Goal: Information Seeking & Learning: Learn about a topic

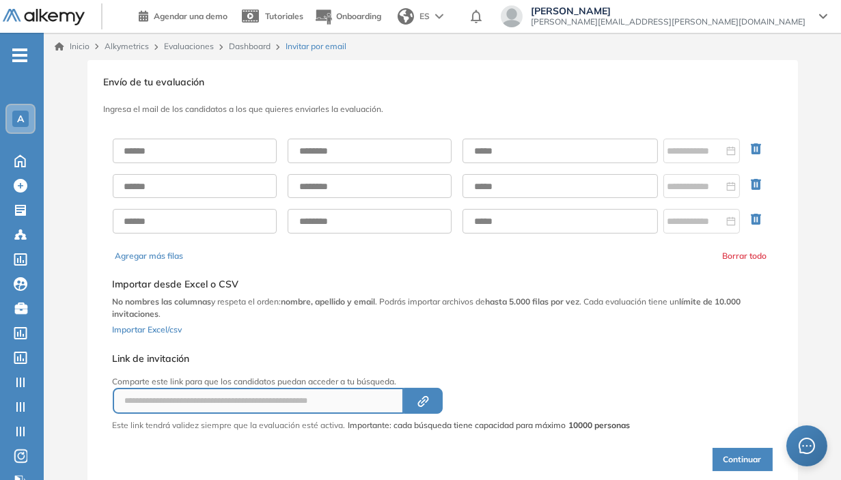
click at [27, 115] on div "A" at bounding box center [20, 119] width 16 height 16
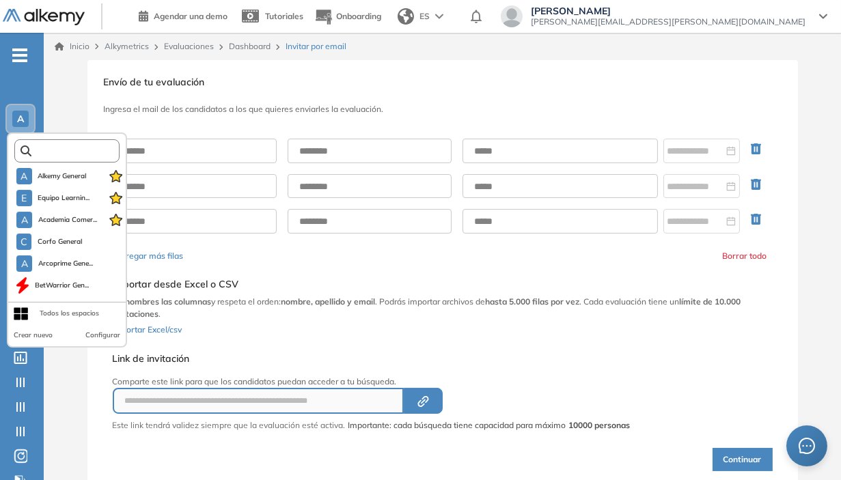
click at [61, 148] on input "text" at bounding box center [70, 151] width 79 height 10
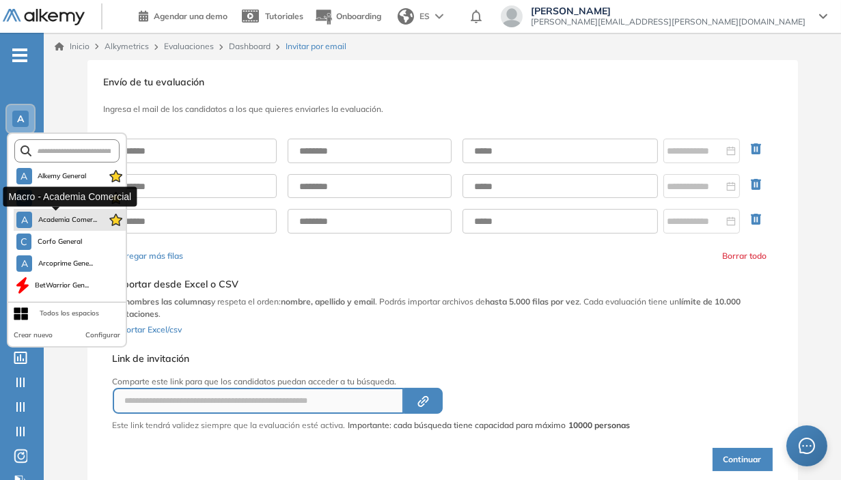
click at [70, 216] on span "Academia Comer..." at bounding box center [67, 219] width 59 height 11
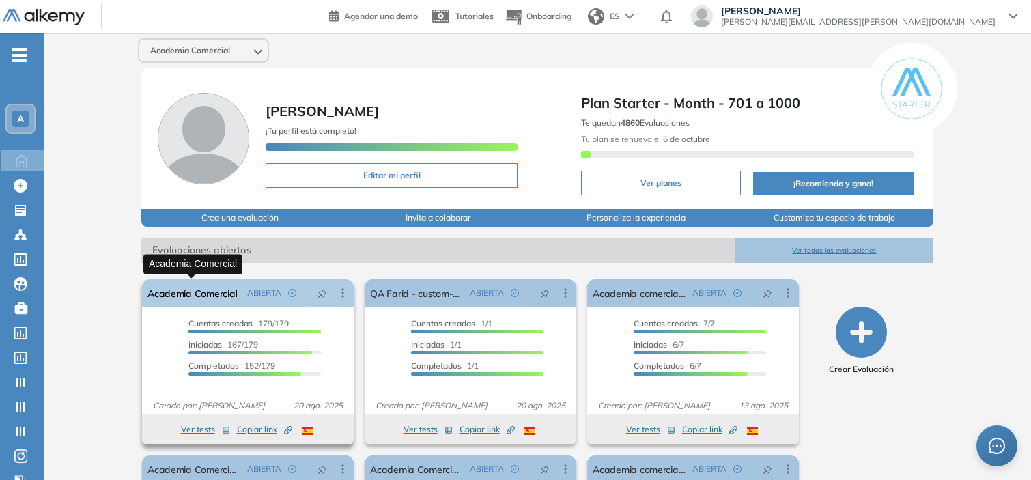
click at [216, 301] on link "Academia Comercial" at bounding box center [192, 292] width 89 height 27
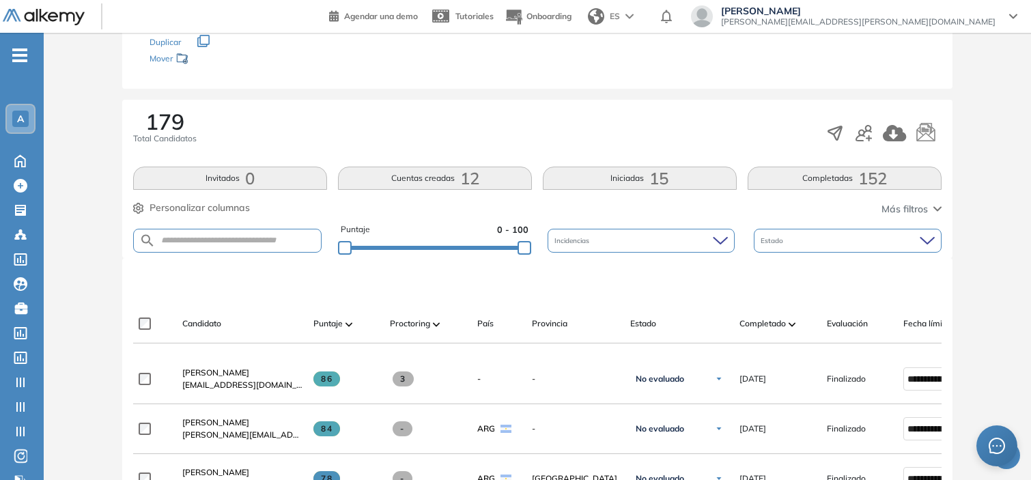
scroll to position [162, 0]
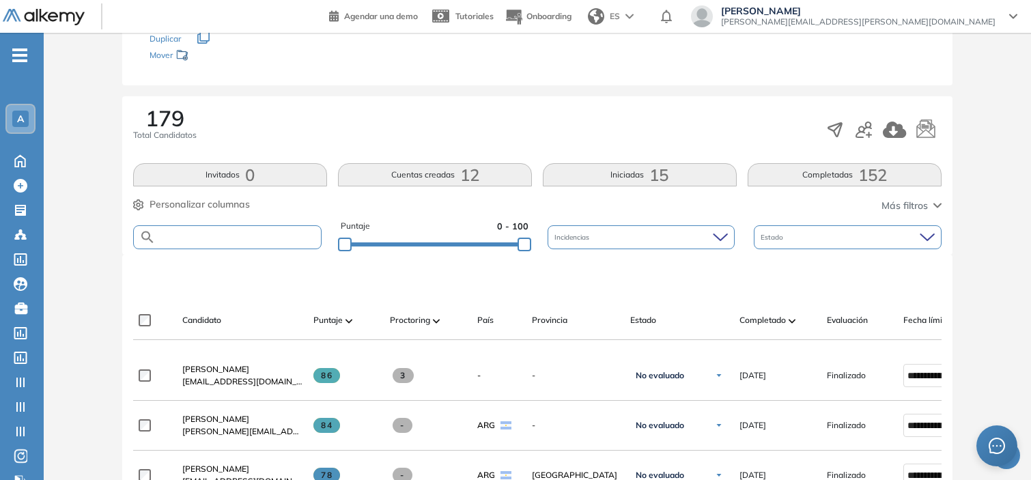
click at [238, 233] on input "text" at bounding box center [238, 237] width 165 height 10
type input "******"
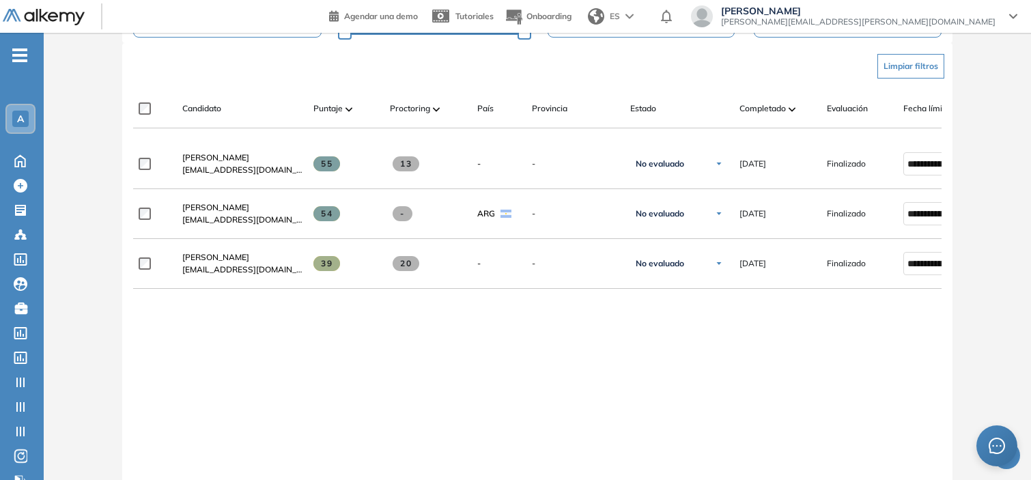
scroll to position [374, 0]
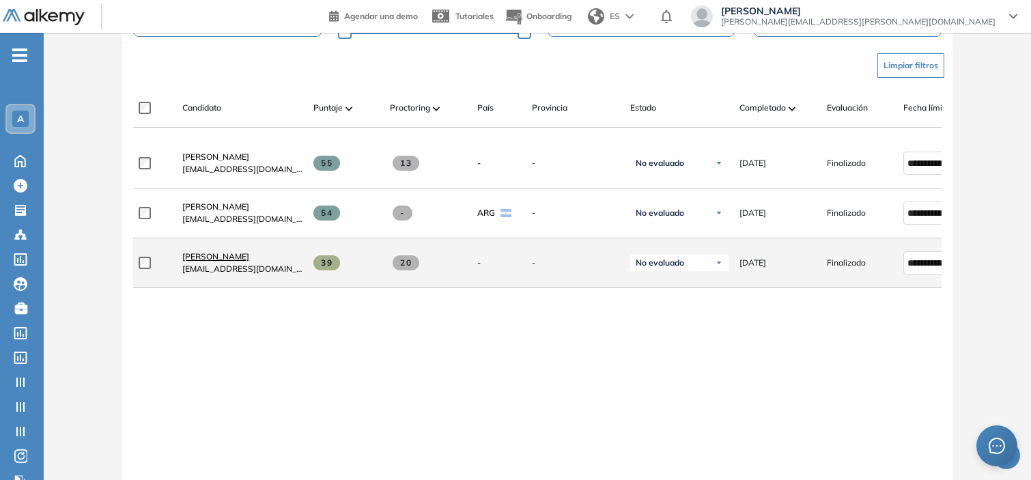
click at [249, 257] on span "[PERSON_NAME]" at bounding box center [215, 256] width 67 height 10
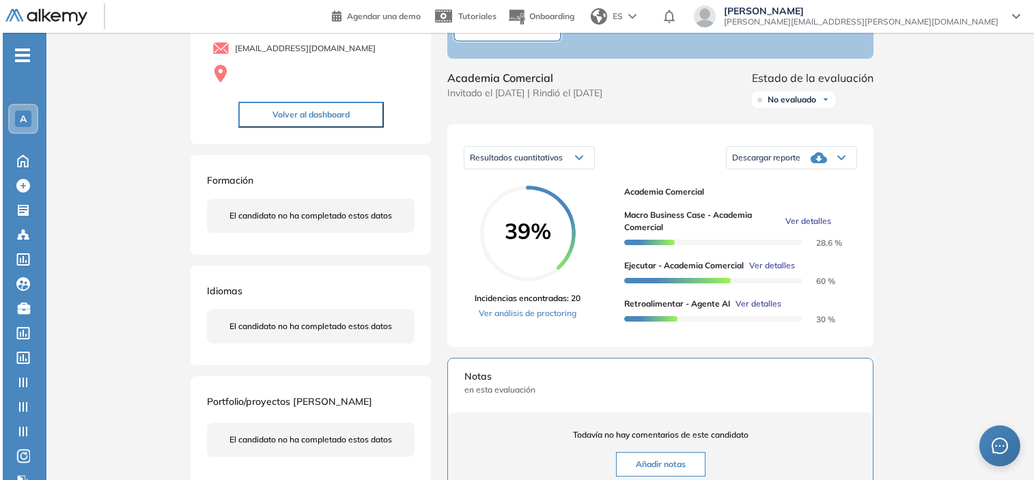
scroll to position [121, 0]
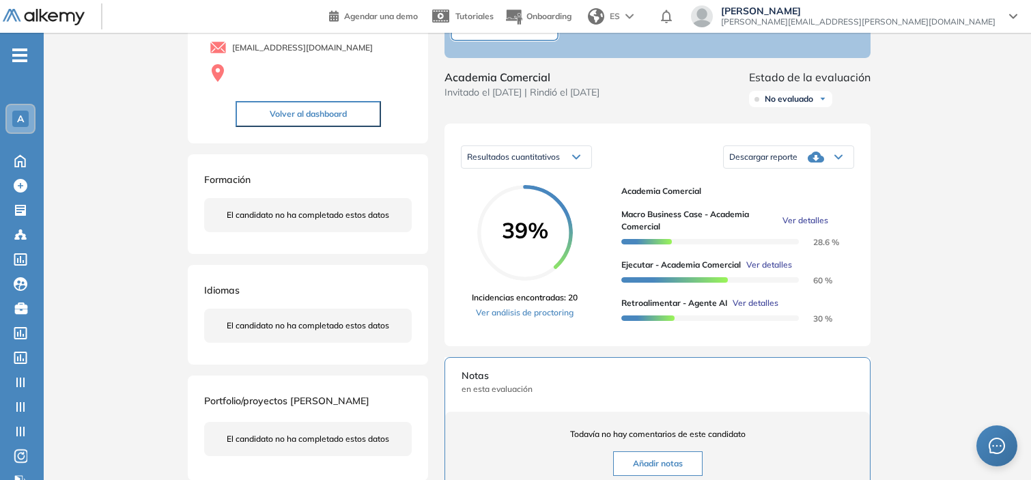
click at [746, 309] on span "Ver detalles" at bounding box center [756, 303] width 46 height 12
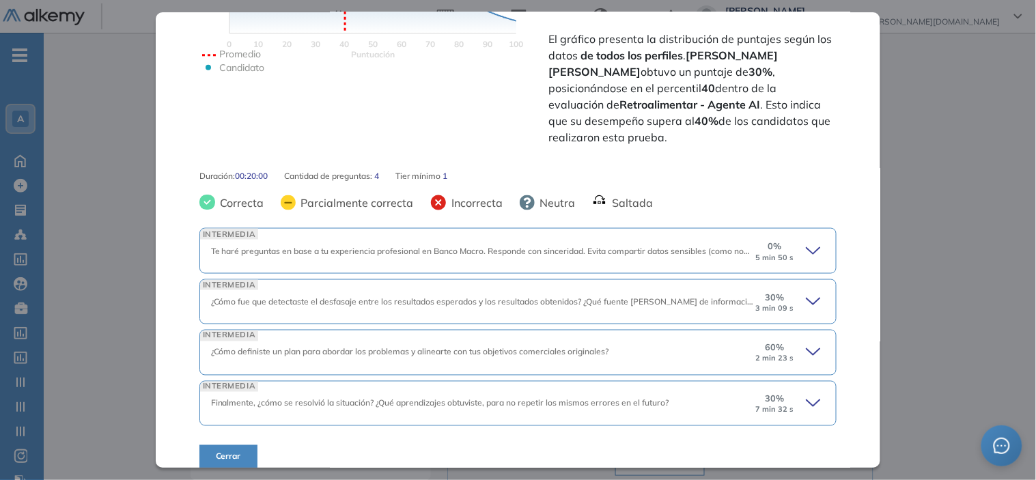
scroll to position [367, 0]
click at [775, 263] on div "INTERMEDIA Te haré preguntas en base a tu experiencia profesional en Banco Macr…" at bounding box center [518, 249] width 638 height 45
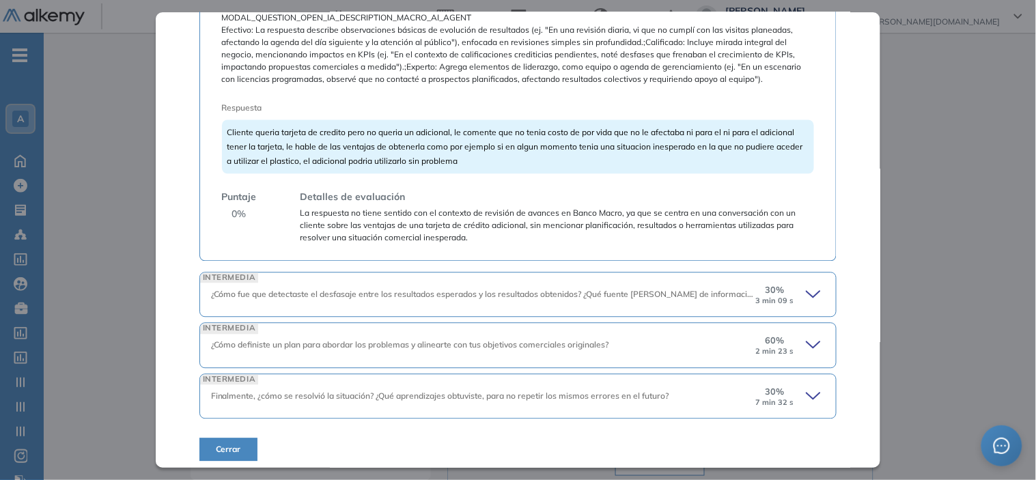
scroll to position [713, 0]
click at [806, 402] on icon at bounding box center [815, 395] width 19 height 19
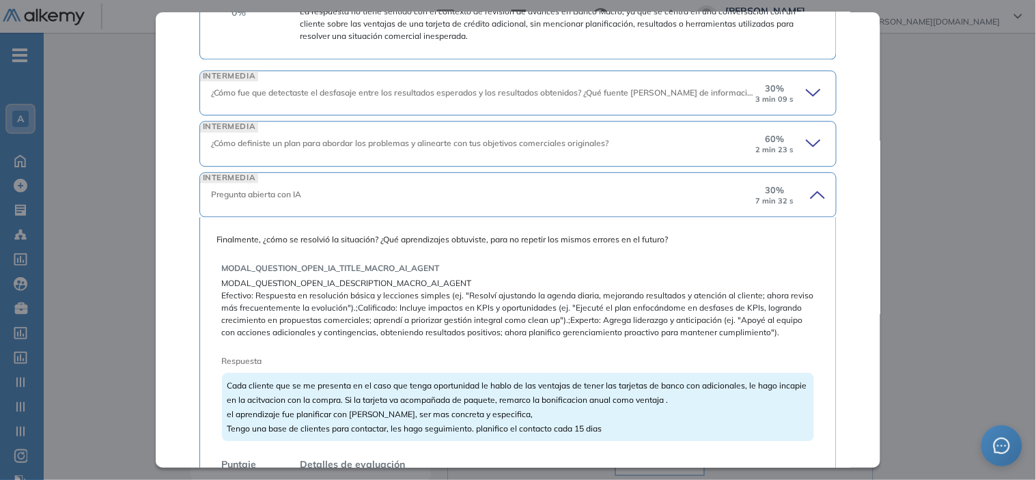
scroll to position [861, 0]
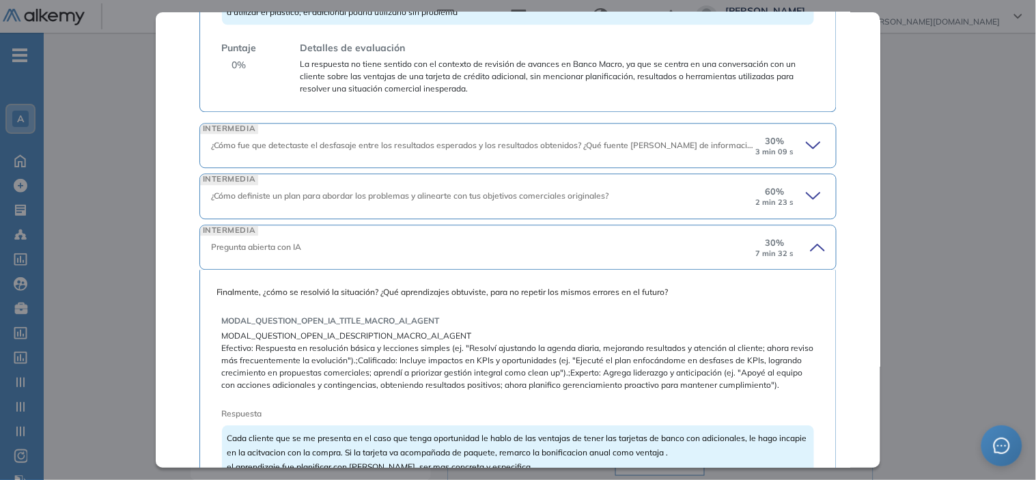
click at [787, 203] on div "60 % 2 min 23 s" at bounding box center [789, 196] width 71 height 22
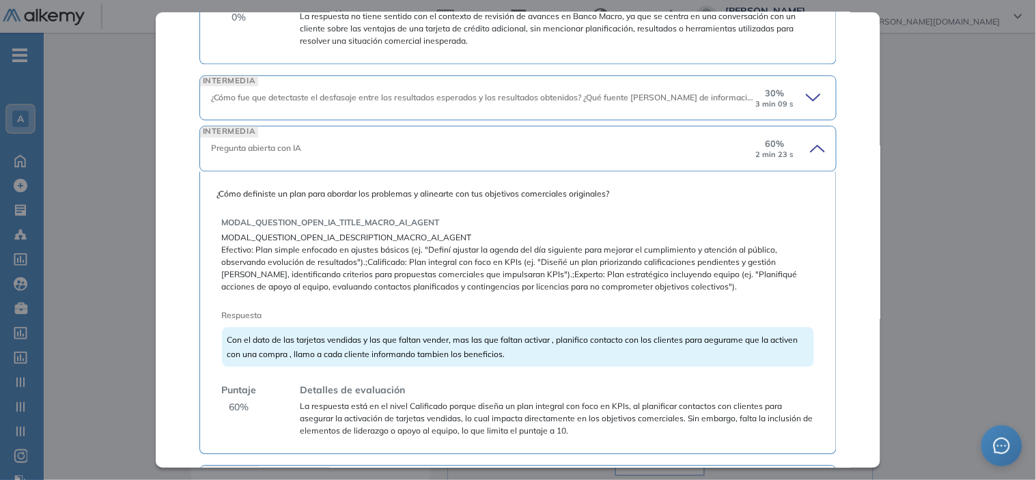
scroll to position [908, 0]
click at [807, 100] on icon at bounding box center [815, 98] width 19 height 19
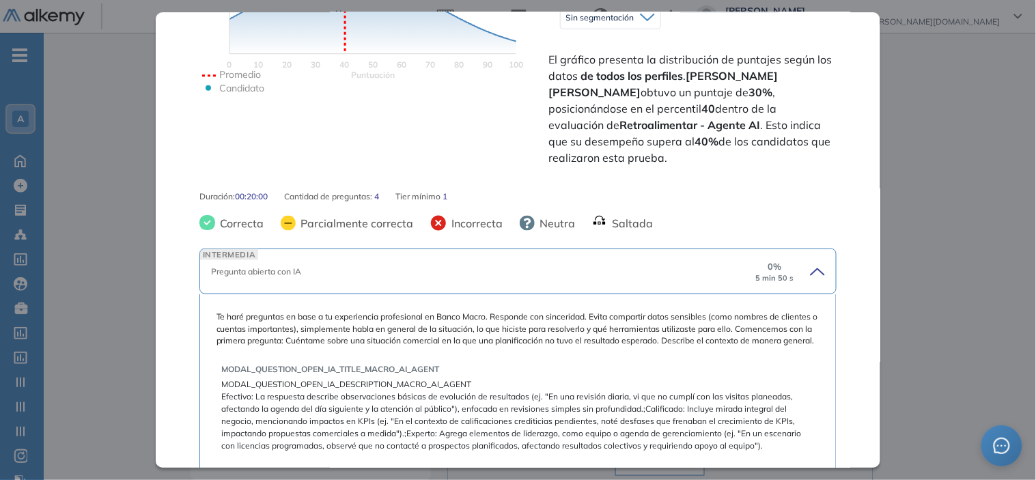
scroll to position [0, 0]
